Goal: Task Accomplishment & Management: Manage account settings

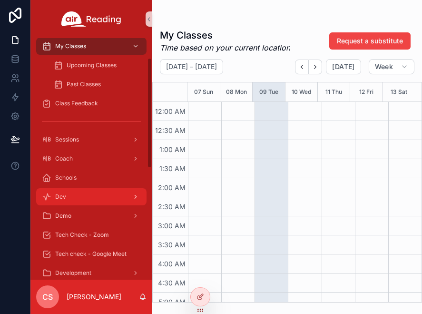
scroll to position [49, 0]
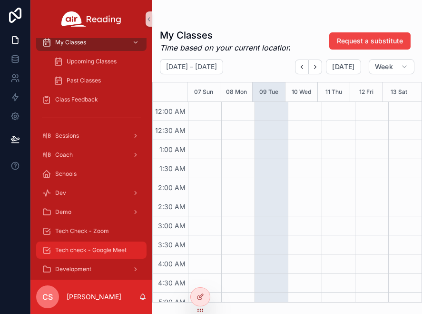
click at [79, 247] on span "Tech check - Google Meet" at bounding box center [90, 250] width 71 height 8
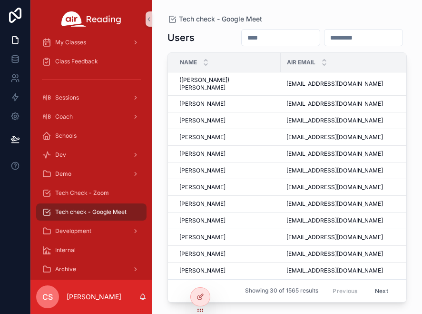
click at [253, 37] on input "scrollable content" at bounding box center [281, 37] width 78 height 13
type input "*"
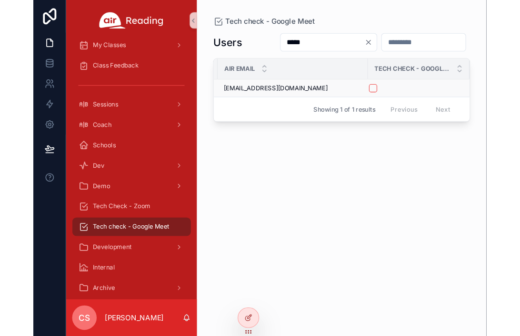
scroll to position [0, 102]
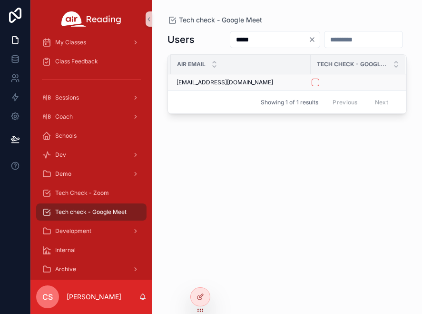
type input "*****"
click at [314, 84] on button "scrollable content" at bounding box center [316, 83] width 8 height 8
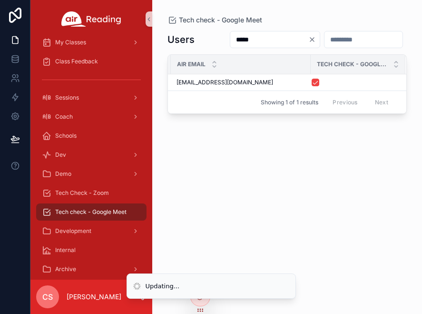
click at [230, 43] on input "*****" at bounding box center [269, 39] width 78 height 13
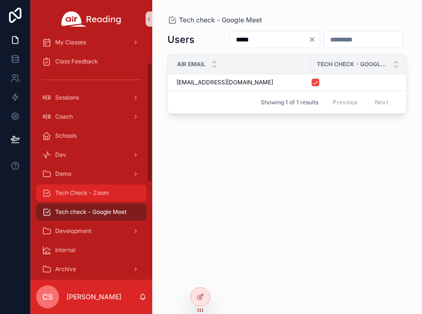
click at [47, 192] on icon "scrollable content" at bounding box center [47, 193] width 10 height 10
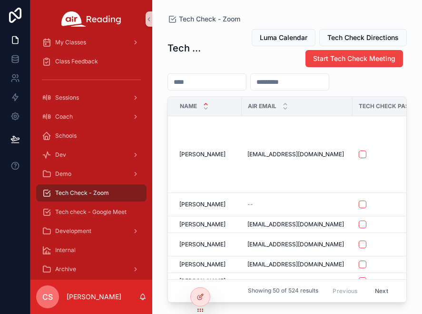
click at [205, 84] on input "scrollable content" at bounding box center [207, 81] width 78 height 13
paste input "*****"
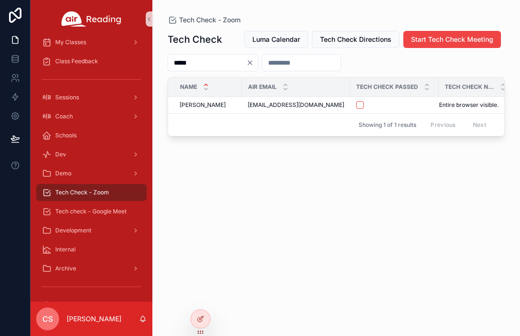
type input "*****"
click at [356, 107] on button "scrollable content" at bounding box center [360, 105] width 8 height 8
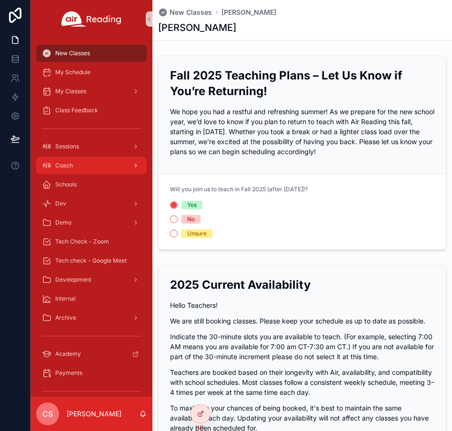
click at [137, 166] on icon "scrollable content" at bounding box center [135, 165] width 7 height 7
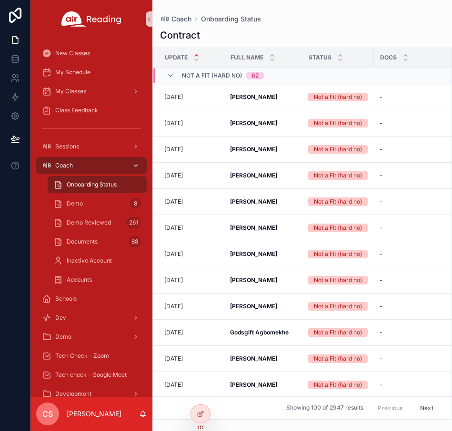
click at [69, 167] on span "Coach" at bounding box center [64, 166] width 18 height 8
click at [83, 199] on div "Demo 8" at bounding box center [97, 203] width 88 height 15
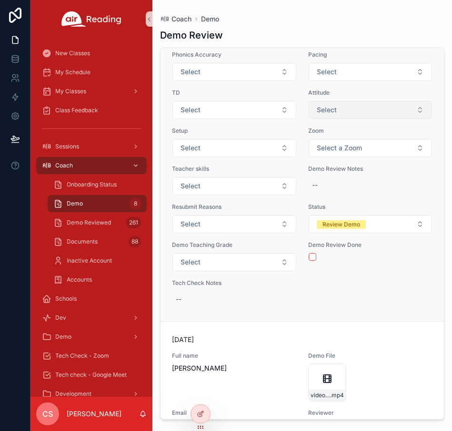
scroll to position [132, 0]
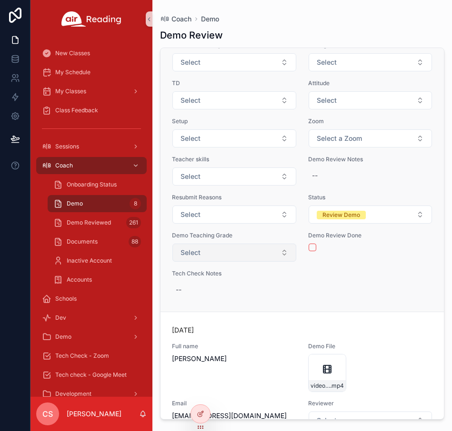
click at [234, 248] on button "Select" at bounding box center [234, 253] width 124 height 18
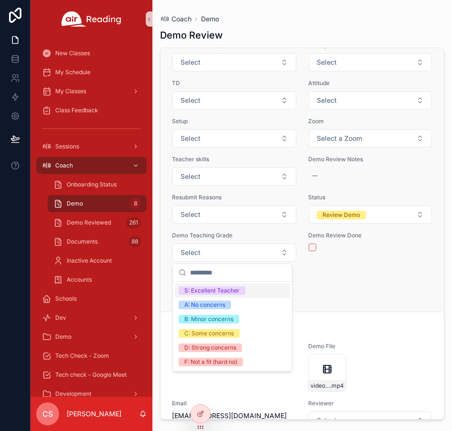
click at [341, 281] on div "Today Full name Diana Stezalski Demo File Diana-Stezalski .mp4 Email distezalsk…" at bounding box center [302, 113] width 260 height 369
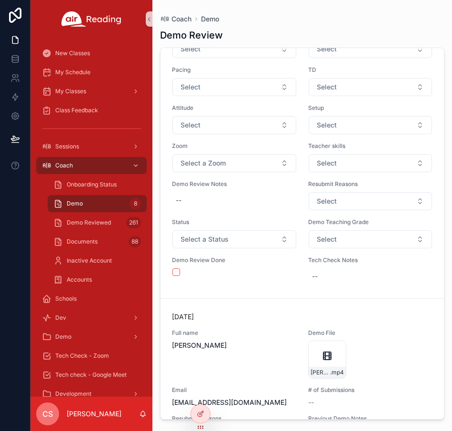
scroll to position [1362, 0]
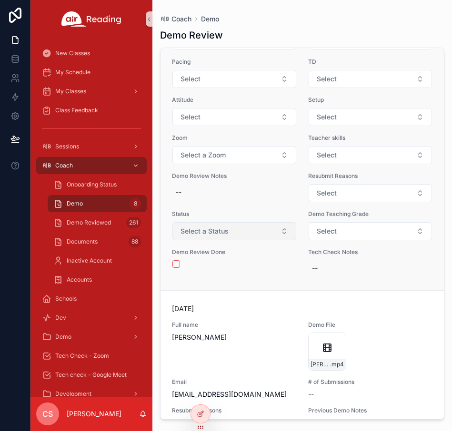
click at [233, 231] on button "Select a Status" at bounding box center [234, 231] width 124 height 18
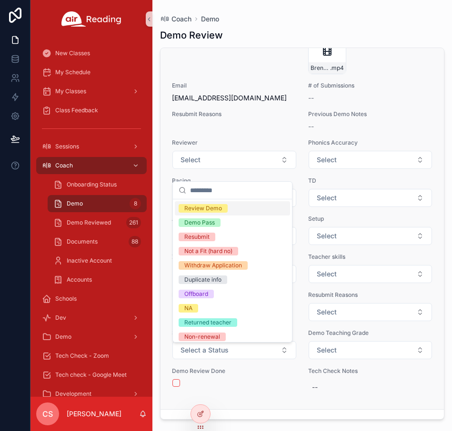
scroll to position [1238, 0]
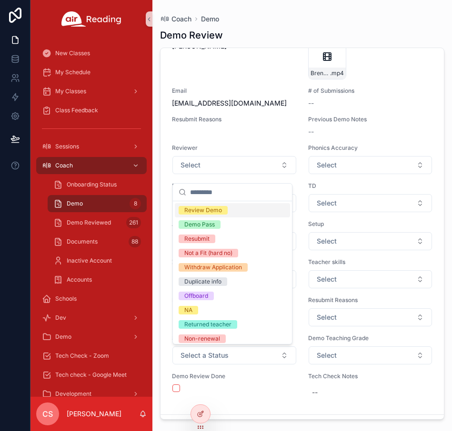
click at [222, 209] on span "Review Demo" at bounding box center [202, 210] width 49 height 9
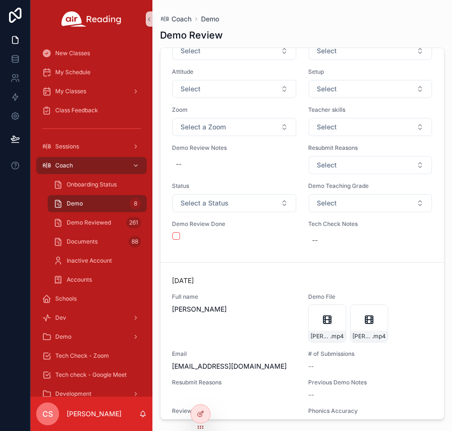
scroll to position [1806, 0]
click at [226, 204] on span "Select a Status" at bounding box center [204, 203] width 48 height 10
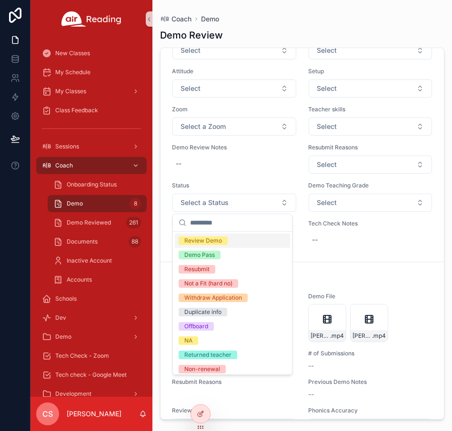
click at [221, 239] on div "Review Demo" at bounding box center [203, 241] width 38 height 9
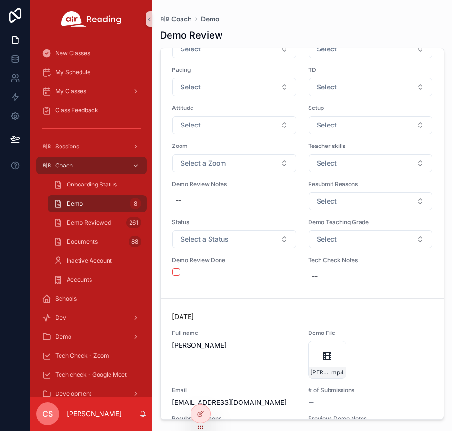
scroll to position [2194, 0]
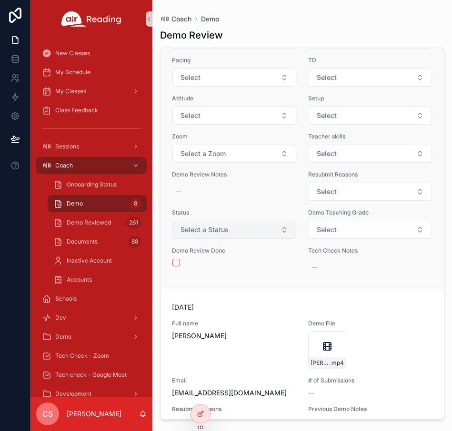
click at [219, 230] on span "Select a Status" at bounding box center [204, 230] width 48 height 10
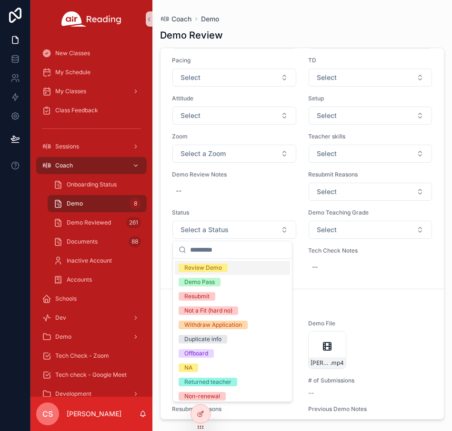
click at [219, 270] on div "Review Demo" at bounding box center [203, 268] width 38 height 9
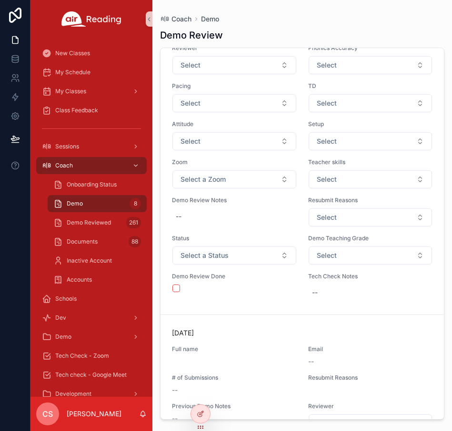
scroll to position [2585, 0]
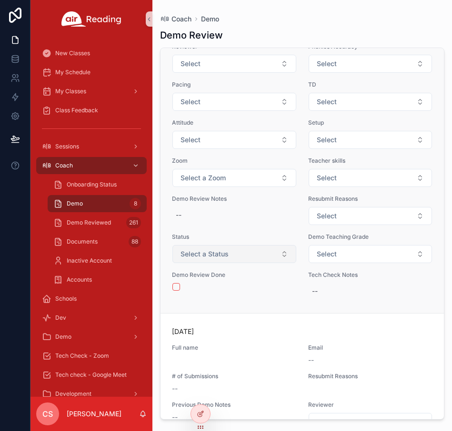
click at [215, 261] on button "Select a Status" at bounding box center [234, 254] width 124 height 18
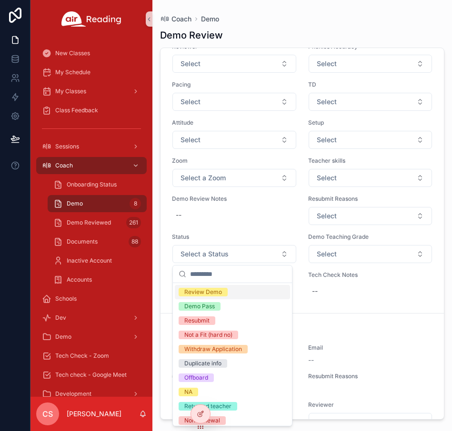
click at [212, 292] on div "Review Demo" at bounding box center [203, 292] width 38 height 9
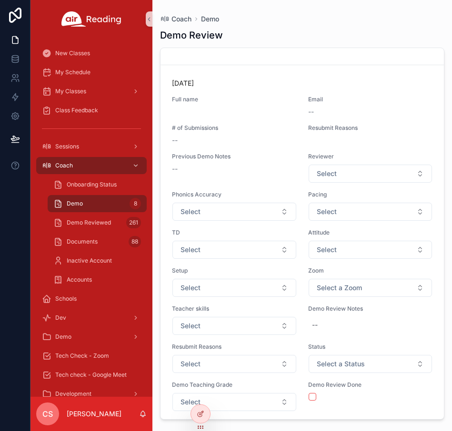
scroll to position [2876, 0]
